Goal: Register for event/course

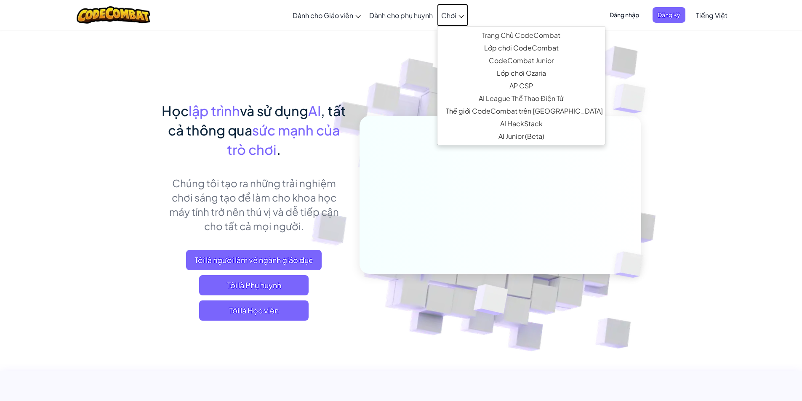
click at [459, 19] on link "Chơi" at bounding box center [452, 15] width 31 height 23
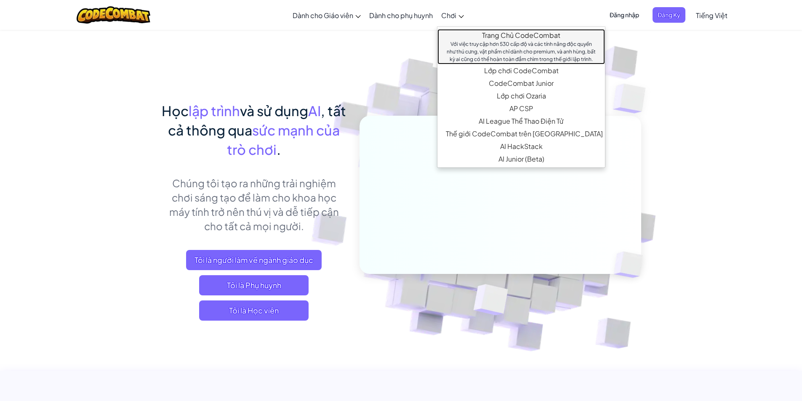
click at [505, 37] on link "Trang Chủ CodeCombat Với việc truy cập hơn 530 cấp độ và các tính năng độc quyề…" at bounding box center [521, 46] width 168 height 35
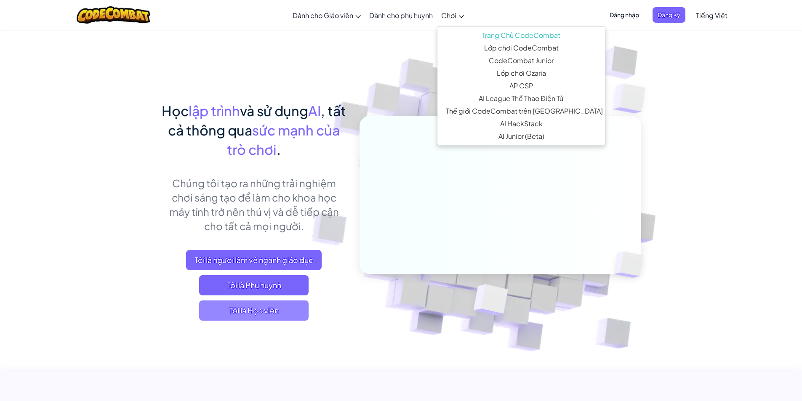
click at [252, 313] on span "Tôi là Học viên" at bounding box center [253, 311] width 109 height 20
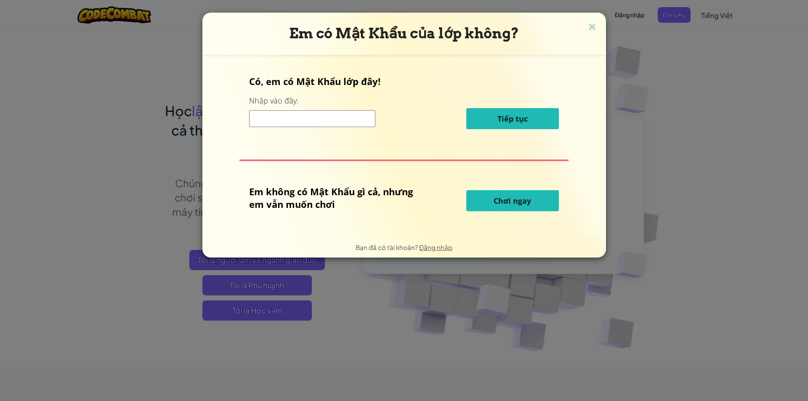
click at [494, 205] on span "Chơi ngay" at bounding box center [512, 201] width 37 height 10
drag, startPoint x: 513, startPoint y: 200, endPoint x: 525, endPoint y: 212, distance: 16.4
click at [514, 203] on span "Chơi ngay" at bounding box center [512, 201] width 37 height 10
click at [512, 203] on span "Chơi ngay" at bounding box center [512, 201] width 37 height 10
click at [593, 22] on img at bounding box center [592, 27] width 11 height 13
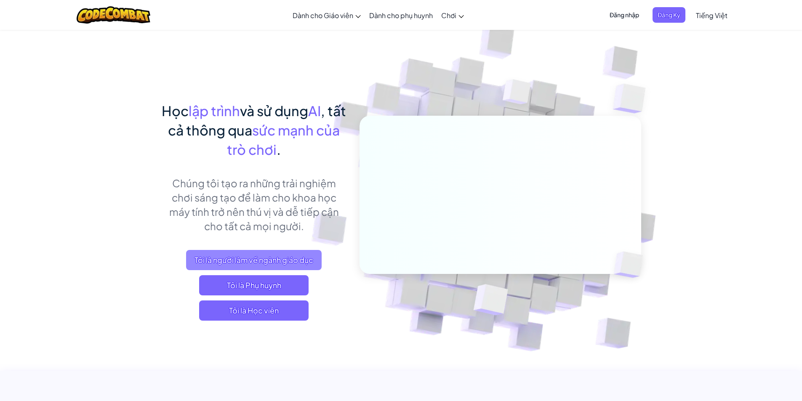
click at [253, 256] on span "Tôi là người làm về ngành giáo dục" at bounding box center [254, 260] width 136 height 20
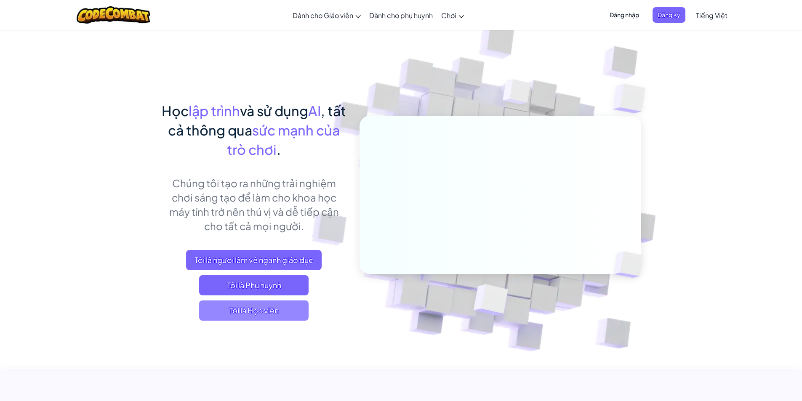
click at [270, 312] on span "Tôi là Học viên" at bounding box center [253, 311] width 109 height 20
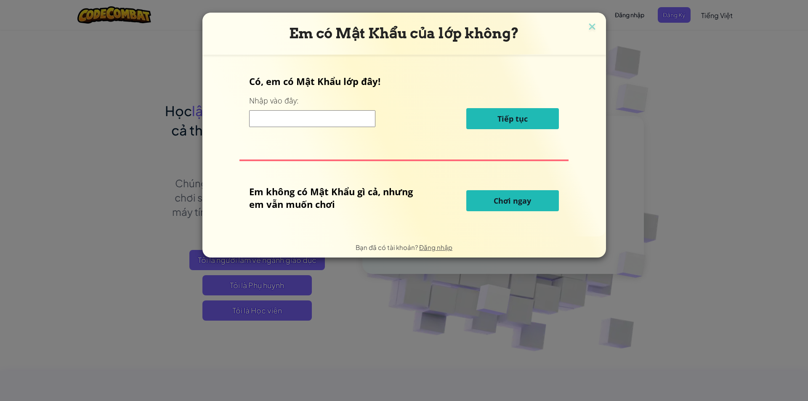
click at [288, 125] on input at bounding box center [312, 118] width 126 height 17
click at [331, 119] on input "4b" at bounding box center [312, 118] width 126 height 17
type input "4"
click at [517, 208] on button "Chơi ngay" at bounding box center [512, 200] width 93 height 21
click at [485, 197] on button "Chơi ngay" at bounding box center [512, 200] width 93 height 21
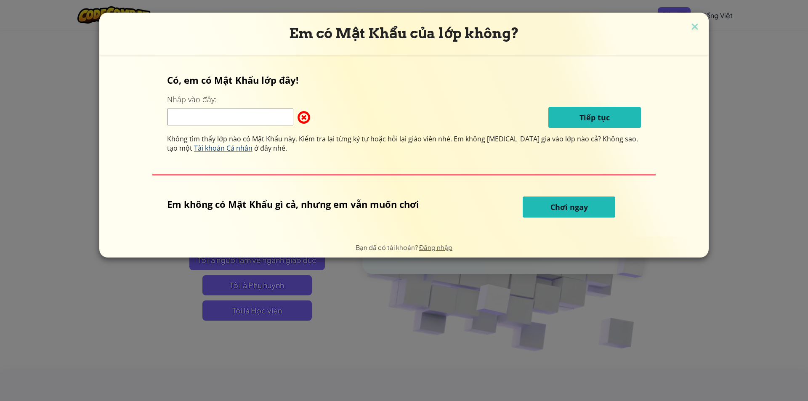
click at [245, 146] on span "Tài khoản Cá nhân" at bounding box center [223, 148] width 59 height 9
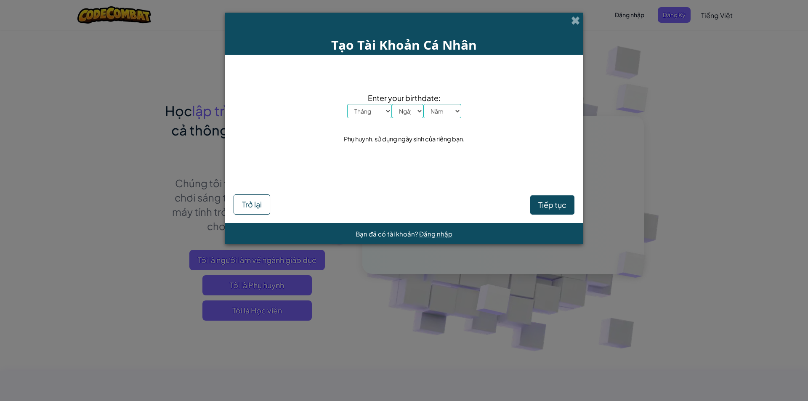
click at [371, 110] on select "Tháng Tháng Một Tháng Hai Tháng Ba Tháng Tư Tháng Năm Tháng Sáu Tháng Bảy Tháng…" at bounding box center [369, 111] width 45 height 14
select select "10"
click at [347, 104] on select "Tháng Tháng Một Tháng Hai Tháng Ba Tháng Tư Tháng Năm Tháng Sáu Tháng Bảy Tháng…" at bounding box center [369, 111] width 45 height 14
click at [404, 112] on select "Ngày 1 2 3 4 5 6 7 8 9 10 11 12 13 14 15 16 17 18 19 20 21 22 23 24 25 26 27 28…" at bounding box center [408, 111] width 32 height 14
select select "26"
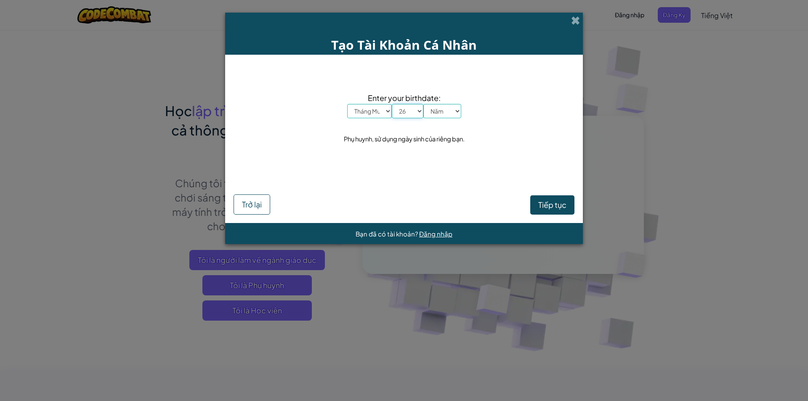
click at [392, 104] on select "Ngày 1 2 3 4 5 6 7 8 9 10 11 12 13 14 15 16 17 18 19 20 21 22 23 24 25 26 27 28…" at bounding box center [408, 111] width 32 height 14
click at [440, 112] on select "[DATE] 2024 2023 2022 2021 2020 2019 2018 2017 2016 2015 2014 2013 2012 2011 20…" at bounding box center [443, 111] width 38 height 14
select select "2015"
click at [424, 104] on select "[DATE] 2024 2023 2022 2021 2020 2019 2018 2017 2016 2015 2014 2013 2012 2011 20…" at bounding box center [443, 111] width 38 height 14
click at [546, 204] on span "Tiếp tục" at bounding box center [552, 205] width 28 height 10
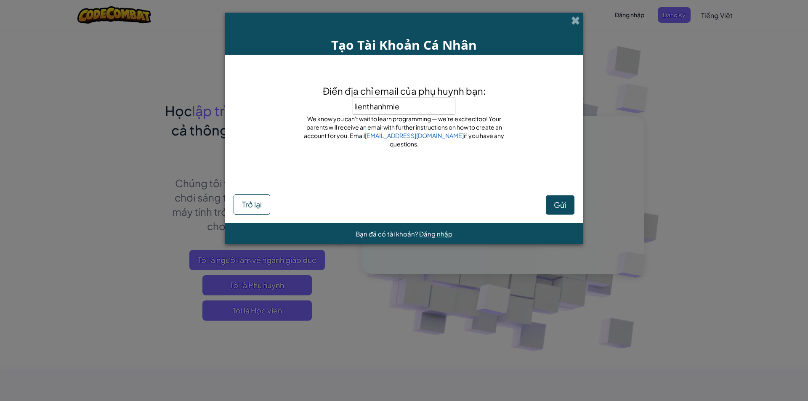
type input "lienthanhmieu"
click at [578, 21] on span at bounding box center [575, 20] width 9 height 9
